Goal: Task Accomplishment & Management: Manage account settings

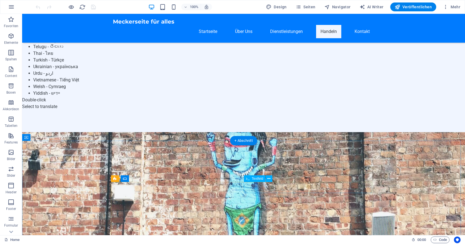
scroll to position [406, 0]
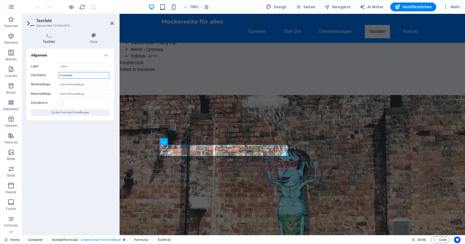
click at [75, 75] on input "Company" at bounding box center [84, 75] width 51 height 7
type input "C"
type input "Firma"
click at [94, 6] on icon "save" at bounding box center [93, 7] width 6 height 6
checkbox input "false"
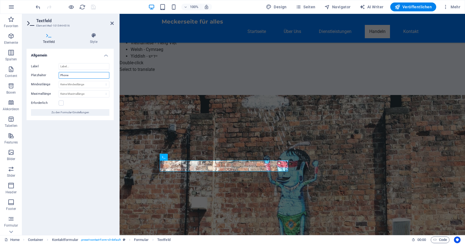
click at [78, 76] on input "Phone" at bounding box center [84, 75] width 51 height 7
type input "P"
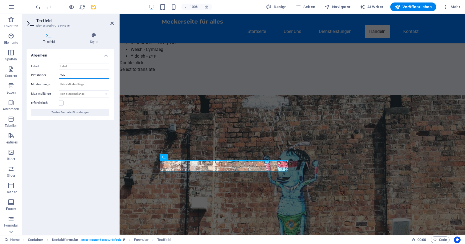
click at [76, 75] on input "Tele" at bounding box center [84, 75] width 51 height 7
type input "Telefon"
click at [92, 5] on icon "save" at bounding box center [93, 7] width 6 height 6
checkbox input "false"
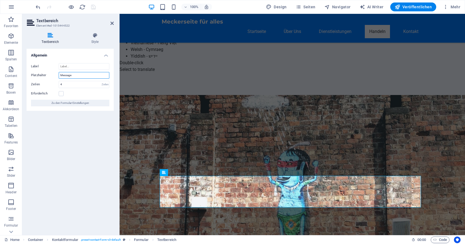
click at [82, 75] on input "Message" at bounding box center [84, 75] width 51 height 7
type input "M"
type input "Mitteilung"
click at [92, 7] on icon "save" at bounding box center [93, 7] width 6 height 6
checkbox input "false"
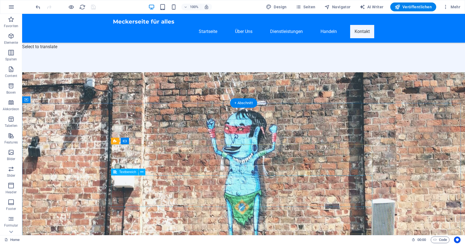
scroll to position [480, 0]
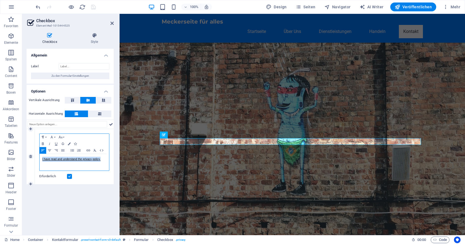
drag, startPoint x: 102, startPoint y: 159, endPoint x: 42, endPoint y: 159, distance: 60.7
click at [42, 159] on div "I have read and understand the privacy policy." at bounding box center [75, 162] width 70 height 17
copy link "I have read and understand the privacy policy."
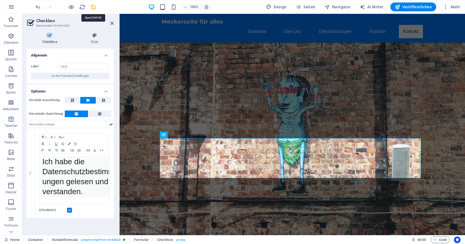
click at [95, 7] on icon "save" at bounding box center [93, 7] width 6 height 6
checkbox input "false"
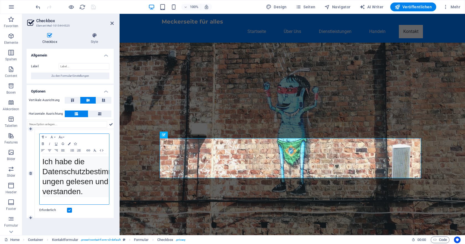
click at [66, 170] on span "Ich habe die Datenschutzbestimmungen gelesen und verstanden." at bounding box center [78, 176] width 72 height 38
click at [43, 162] on span "Ich habe die Datenschutzbestimmungen gelesen und verstanden." at bounding box center [78, 176] width 72 height 38
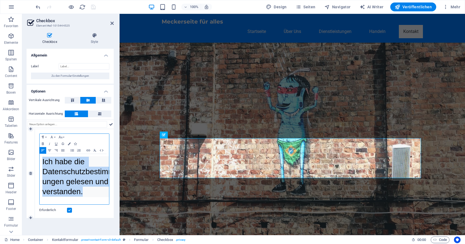
drag, startPoint x: 42, startPoint y: 160, endPoint x: 84, endPoint y: 194, distance: 54.2
click at [84, 194] on div "Ich habe die Datenschutzbestimmungen gelesen und verstanden. ​" at bounding box center [75, 179] width 70 height 50
drag, startPoint x: 69, startPoint y: 179, endPoint x: 65, endPoint y: 185, distance: 7.4
click at [65, 185] on span "Ich habe die Datenschutzbestimmungen gelesen und verstanden." at bounding box center [78, 176] width 72 height 38
drag, startPoint x: 42, startPoint y: 160, endPoint x: 83, endPoint y: 193, distance: 52.3
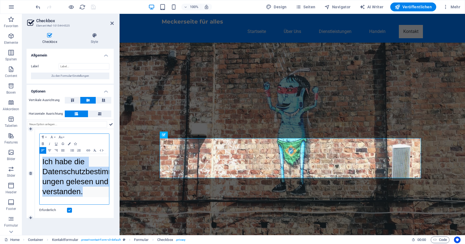
click at [83, 193] on pre "Ich habe die Datenschutzbestimmungen gelesen und verstanden." at bounding box center [79, 176] width 75 height 41
click at [63, 137] on button "Font Size" at bounding box center [61, 137] width 9 height 7
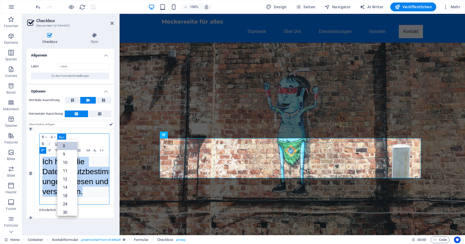
click at [65, 147] on link "8" at bounding box center [67, 146] width 20 height 8
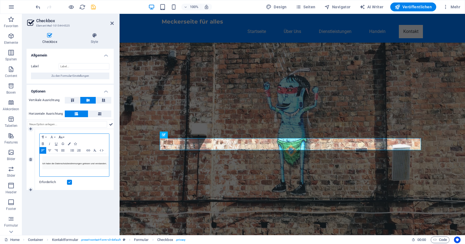
click at [65, 137] on button "Font Size" at bounding box center [61, 137] width 9 height 7
click at [65, 148] on link "9" at bounding box center [67, 148] width 20 height 8
click at [64, 136] on button "Font Size" at bounding box center [61, 137] width 9 height 7
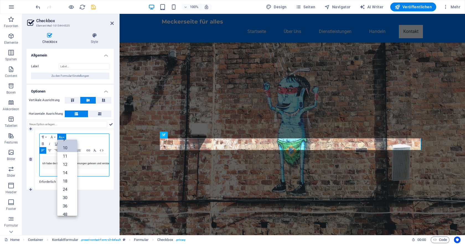
click at [63, 149] on link "10" at bounding box center [67, 148] width 20 height 8
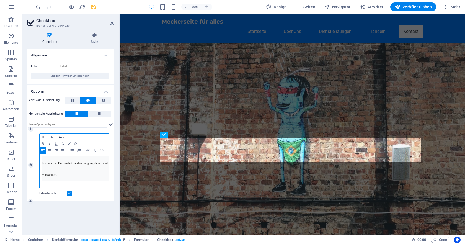
click at [64, 136] on icon "button" at bounding box center [60, 137] width 7 height 4
click at [65, 156] on link "9" at bounding box center [67, 154] width 20 height 8
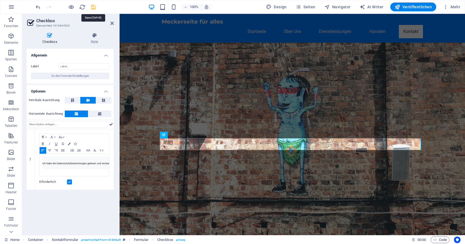
click at [93, 5] on icon "save" at bounding box center [93, 7] width 6 height 6
checkbox input "false"
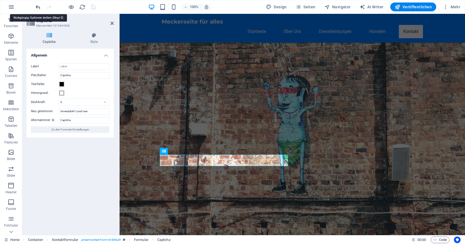
click at [38, 7] on icon "undo" at bounding box center [38, 7] width 6 height 6
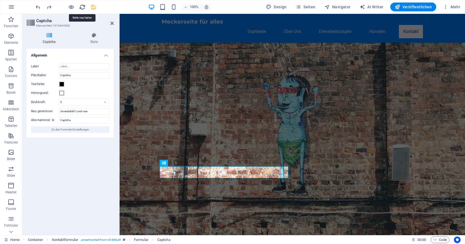
click at [81, 4] on icon "reload" at bounding box center [82, 7] width 6 height 6
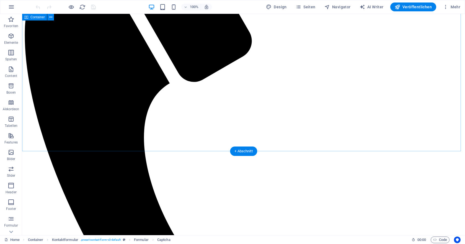
scroll to position [538, 0]
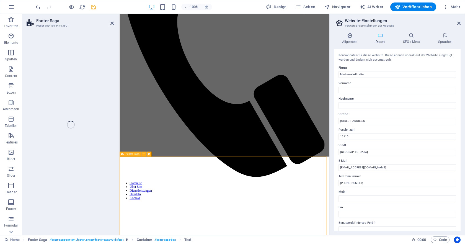
scroll to position [464, 0]
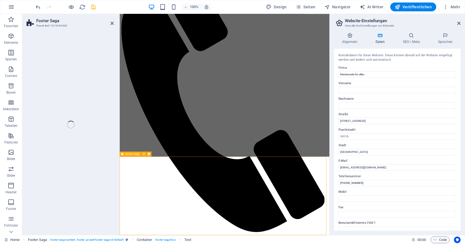
select select "footer"
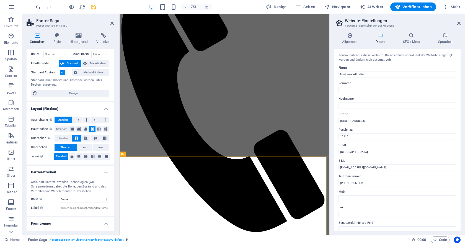
scroll to position [33, 0]
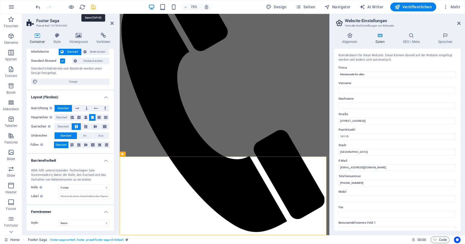
click at [93, 6] on icon "save" at bounding box center [93, 7] width 6 height 6
checkbox input "false"
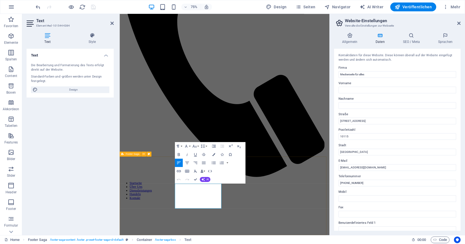
scroll to position [464, 0]
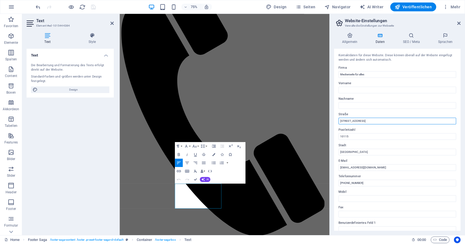
click at [382, 120] on input "[STREET_ADDRESS]" at bounding box center [398, 121] width 118 height 7
type input "M"
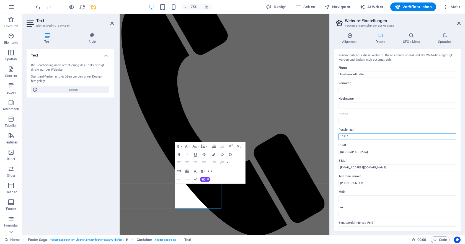
click at [373, 136] on input "10115" at bounding box center [398, 136] width 118 height 7
type input "1"
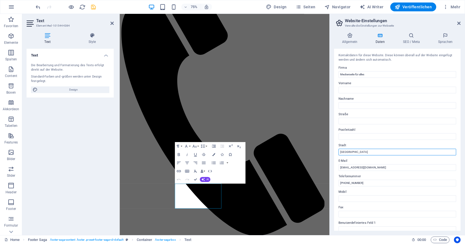
click at [369, 150] on input "[GEOGRAPHIC_DATA]" at bounding box center [398, 152] width 118 height 7
type input "B"
click at [378, 184] on input "[PHONE_NUMBER]" at bounding box center [398, 183] width 118 height 7
type input "+"
click at [93, 5] on icon "save" at bounding box center [93, 7] width 6 height 6
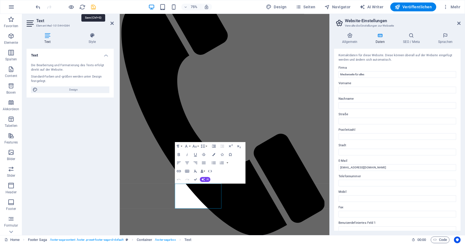
checkbox input "false"
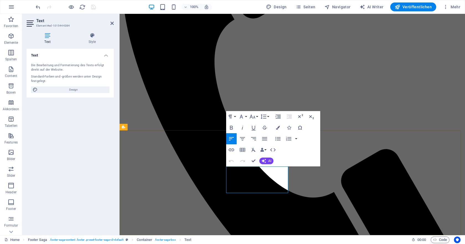
drag, startPoint x: 227, startPoint y: 170, endPoint x: 253, endPoint y: 189, distance: 32.4
click at [258, 116] on button "Font Size" at bounding box center [253, 116] width 11 height 11
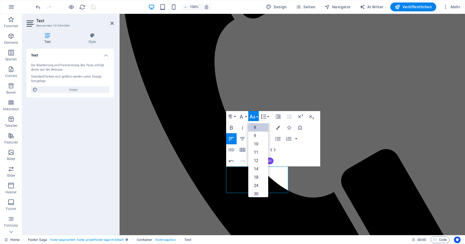
click at [256, 127] on link "8" at bounding box center [258, 127] width 20 height 8
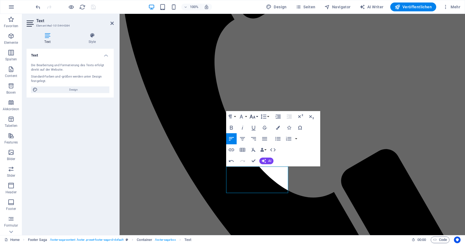
click at [259, 117] on button "Font Size" at bounding box center [253, 116] width 11 height 11
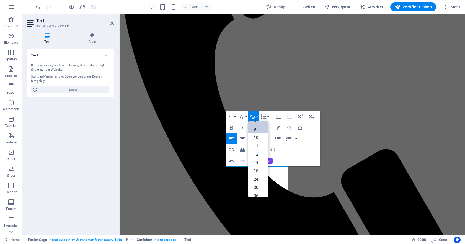
scroll to position [0, 0]
click at [257, 127] on link "8" at bounding box center [258, 127] width 20 height 8
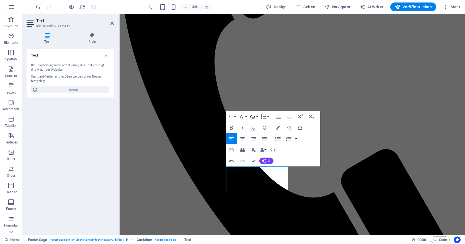
click at [258, 117] on button "Font Size" at bounding box center [253, 116] width 11 height 11
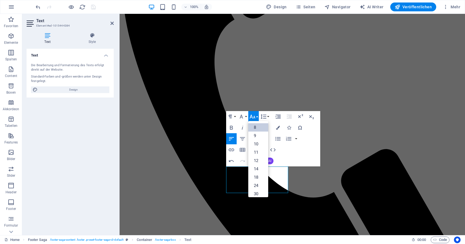
scroll to position [6, 0]
click at [257, 136] on link "10" at bounding box center [258, 138] width 20 height 8
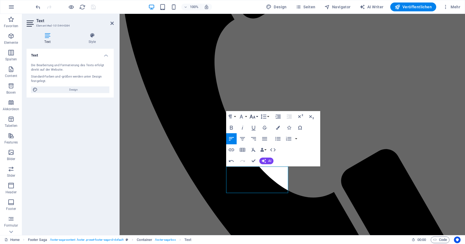
click at [258, 116] on button "Font Size" at bounding box center [253, 116] width 11 height 11
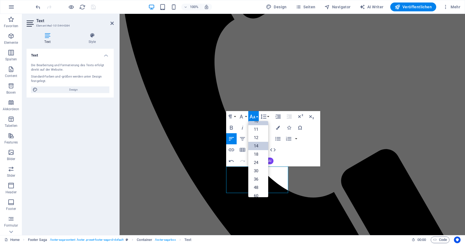
click at [256, 143] on link "14" at bounding box center [258, 146] width 20 height 8
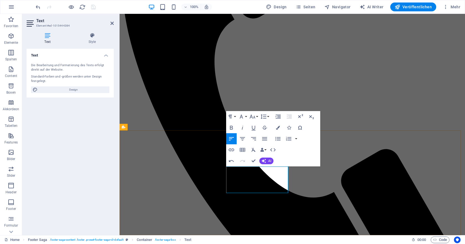
drag, startPoint x: 227, startPoint y: 170, endPoint x: 253, endPoint y: 180, distance: 28.0
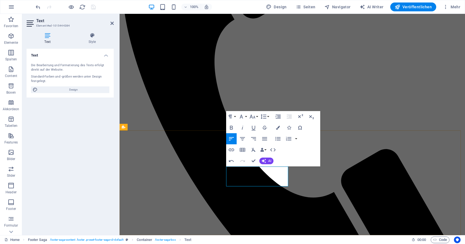
click at [258, 116] on button "Font Size" at bounding box center [253, 116] width 11 height 11
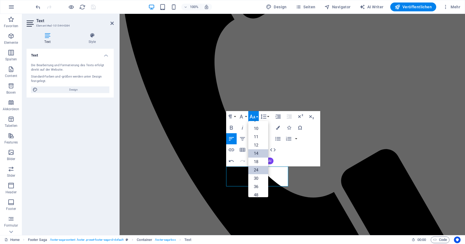
scroll to position [8, 0]
click at [260, 137] on link "10" at bounding box center [258, 136] width 20 height 8
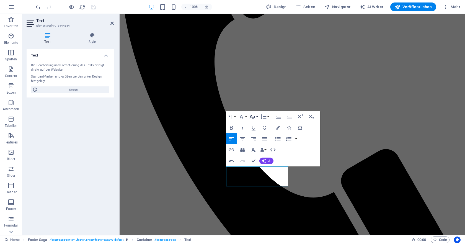
click at [257, 117] on button "Font Size" at bounding box center [253, 116] width 11 height 11
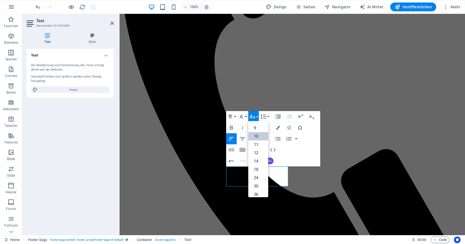
scroll to position [23, 0]
click at [259, 146] on link "14" at bounding box center [258, 146] width 20 height 8
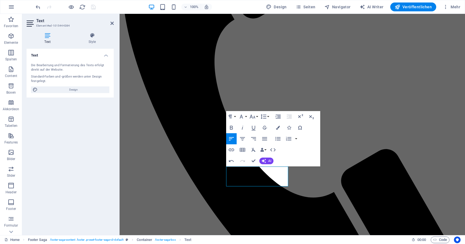
click at [97, 125] on div "Text Die Bearbeitung und Formatierung des Texts erfolgt direkt auf der Website.…" at bounding box center [70, 140] width 87 height 182
click at [103, 148] on div "Text Die Bearbeitung und Formatierung des Texts erfolgt direkt auf der Website.…" at bounding box center [70, 140] width 87 height 182
click at [304, 155] on div "Paragraph Format Normal Heading 1 Heading 2 Heading 3 Heading 4 Heading 5 Headi…" at bounding box center [273, 138] width 94 height 55
click at [76, 181] on div "Text Die Bearbeitung und Formatierung des Texts erfolgt direkt auf der Website.…" at bounding box center [70, 140] width 87 height 182
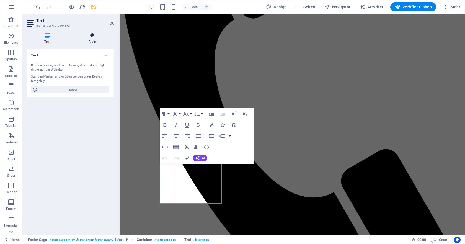
click at [90, 38] on h4 "Style" at bounding box center [92, 39] width 43 height 12
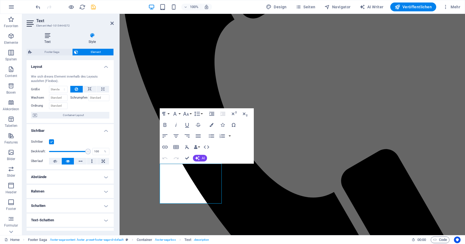
click at [44, 37] on icon at bounding box center [48, 36] width 42 height 6
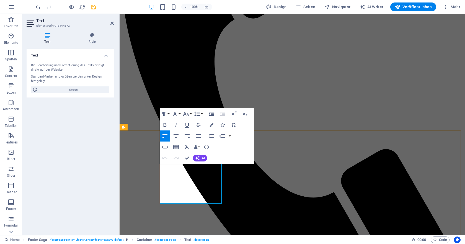
drag, startPoint x: 185, startPoint y: 183, endPoint x: 166, endPoint y: 181, distance: 19.4
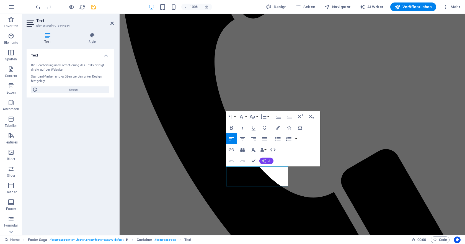
click at [269, 159] on span "AI" at bounding box center [269, 160] width 3 height 3
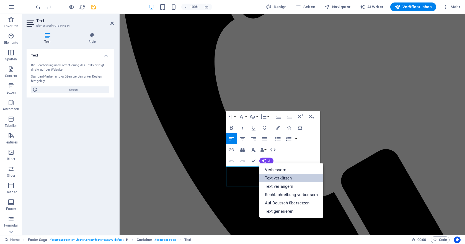
click at [274, 178] on link "Text verkürzen" at bounding box center [292, 178] width 64 height 8
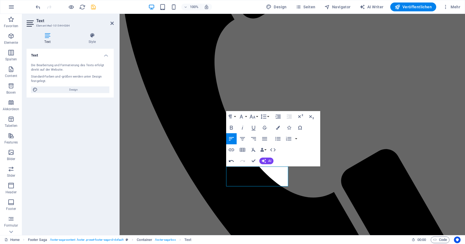
click at [232, 161] on icon "button" at bounding box center [231, 161] width 5 height 2
click at [264, 160] on icon "button" at bounding box center [264, 161] width 6 height 6
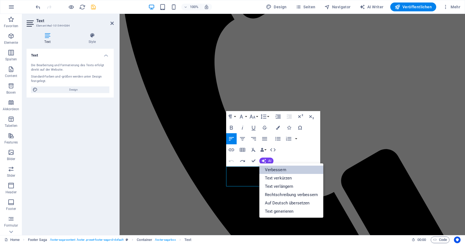
click at [272, 169] on link "Verbessern" at bounding box center [292, 170] width 64 height 8
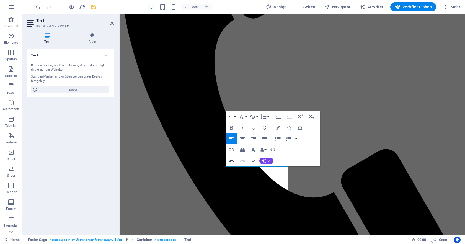
click at [231, 161] on icon "button" at bounding box center [231, 161] width 5 height 2
click at [268, 159] on button "AI" at bounding box center [267, 161] width 14 height 7
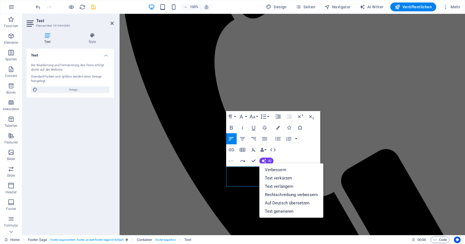
click at [301, 152] on div "Paragraph Format Normal Heading 1 Heading 2 Heading 3 Heading 4 Heading 5 Headi…" at bounding box center [273, 138] width 94 height 55
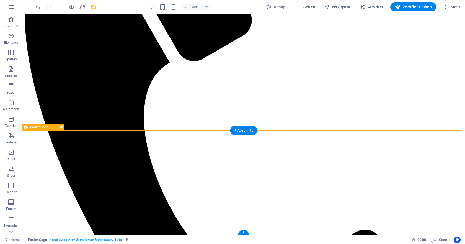
drag, startPoint x: 99, startPoint y: 143, endPoint x: 153, endPoint y: 201, distance: 78.8
drag, startPoint x: 88, startPoint y: 157, endPoint x: 94, endPoint y: 174, distance: 18.7
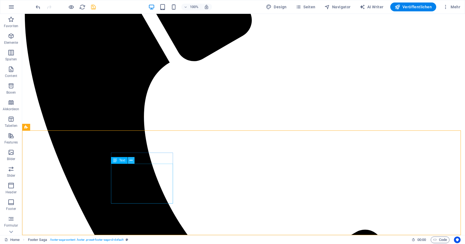
click at [131, 160] on icon at bounding box center [131, 161] width 3 height 6
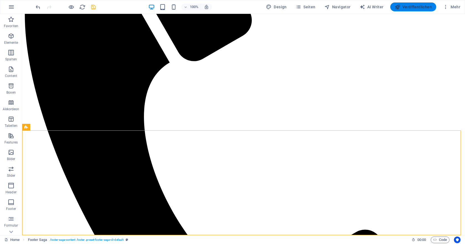
click at [414, 6] on span "Veröffentlichen" at bounding box center [413, 7] width 37 height 6
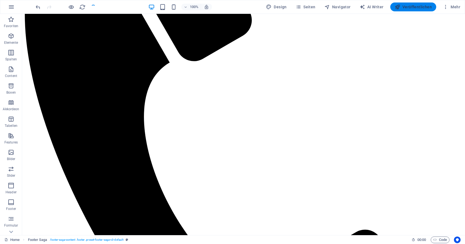
checkbox input "false"
